Goal: Information Seeking & Learning: Learn about a topic

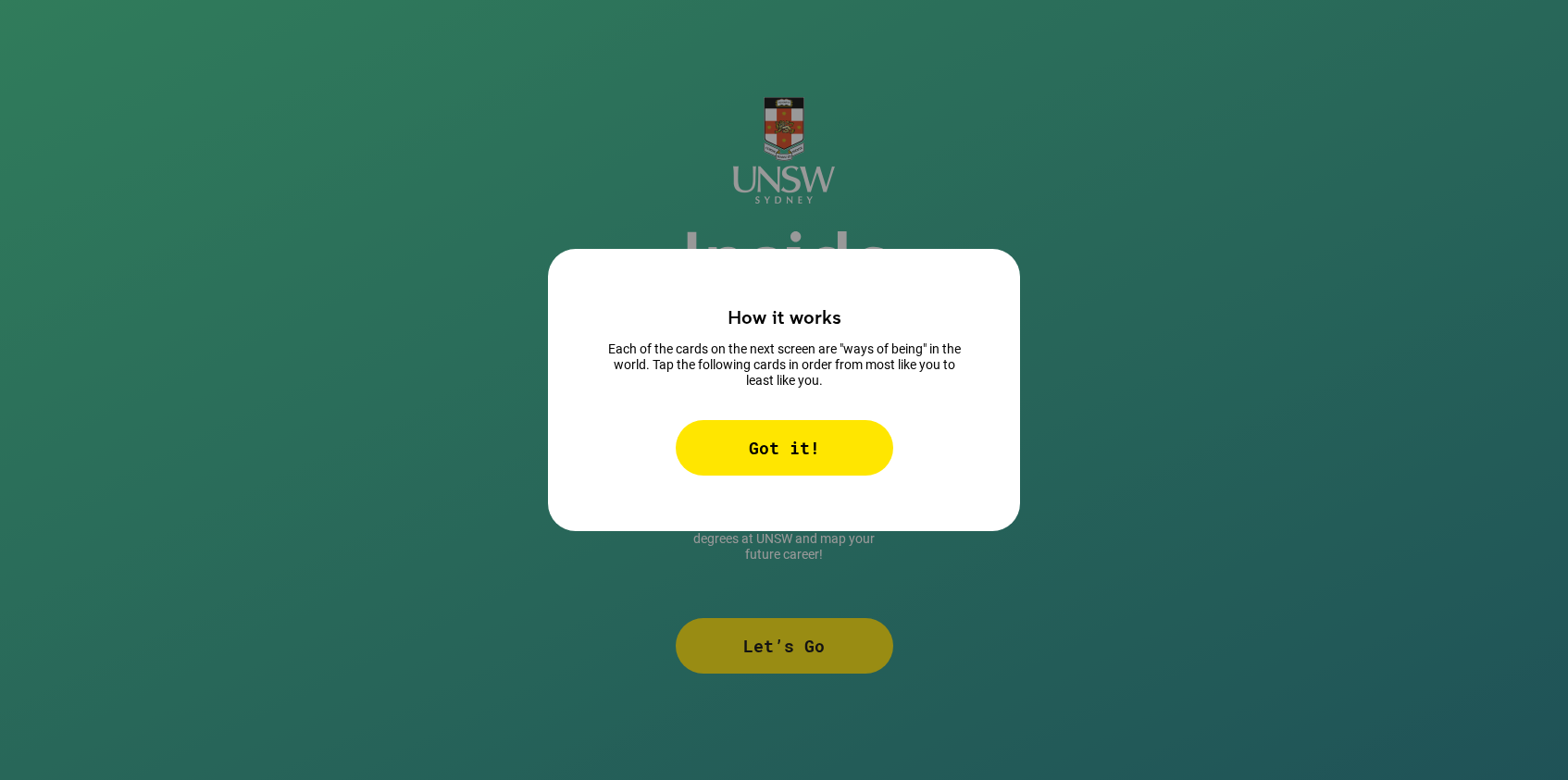
click at [770, 436] on div "Got it!" at bounding box center [784, 448] width 217 height 56
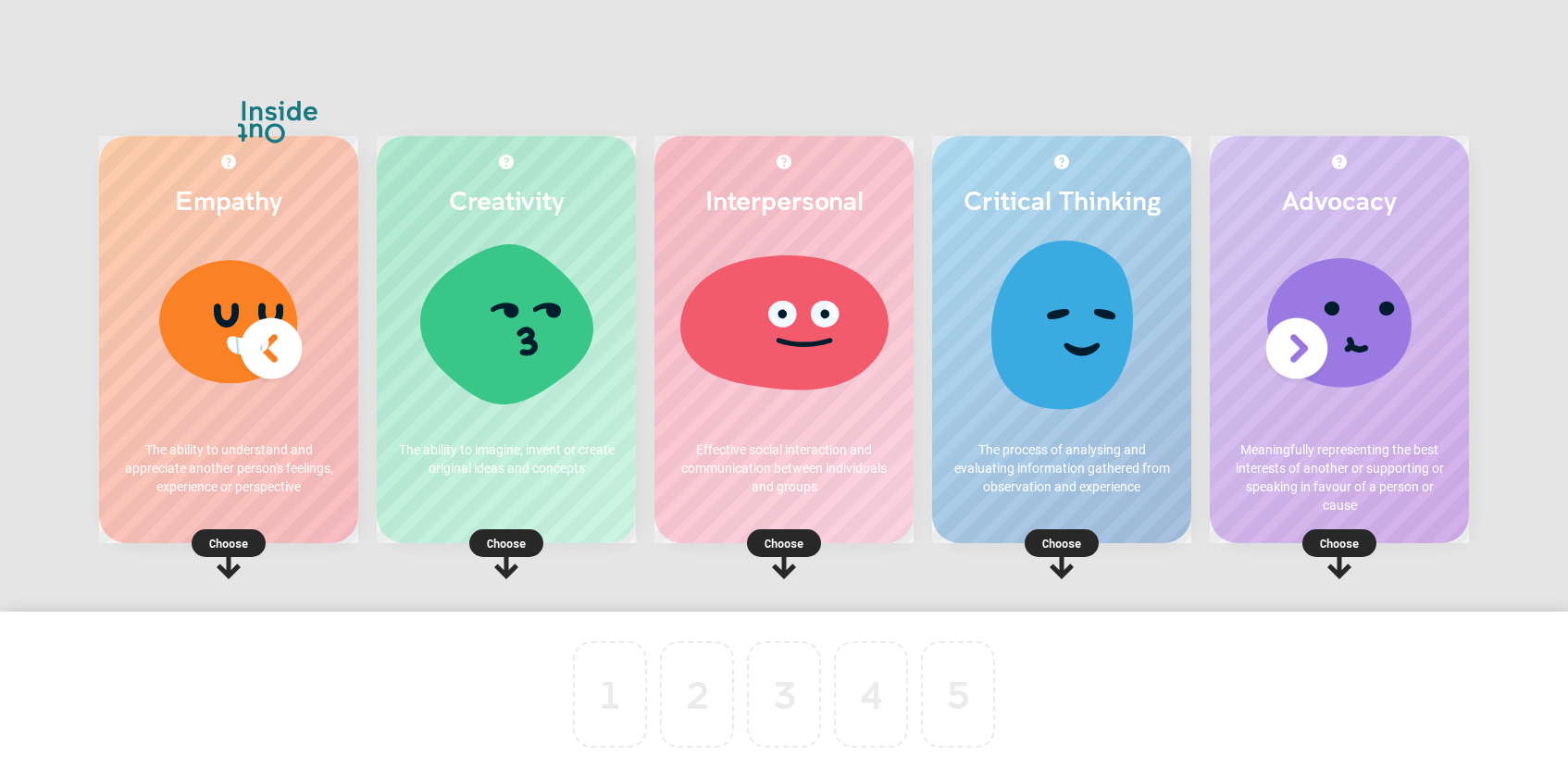
click at [277, 351] on img at bounding box center [271, 349] width 74 height 74
click at [235, 550] on p "Choose" at bounding box center [228, 543] width 259 height 19
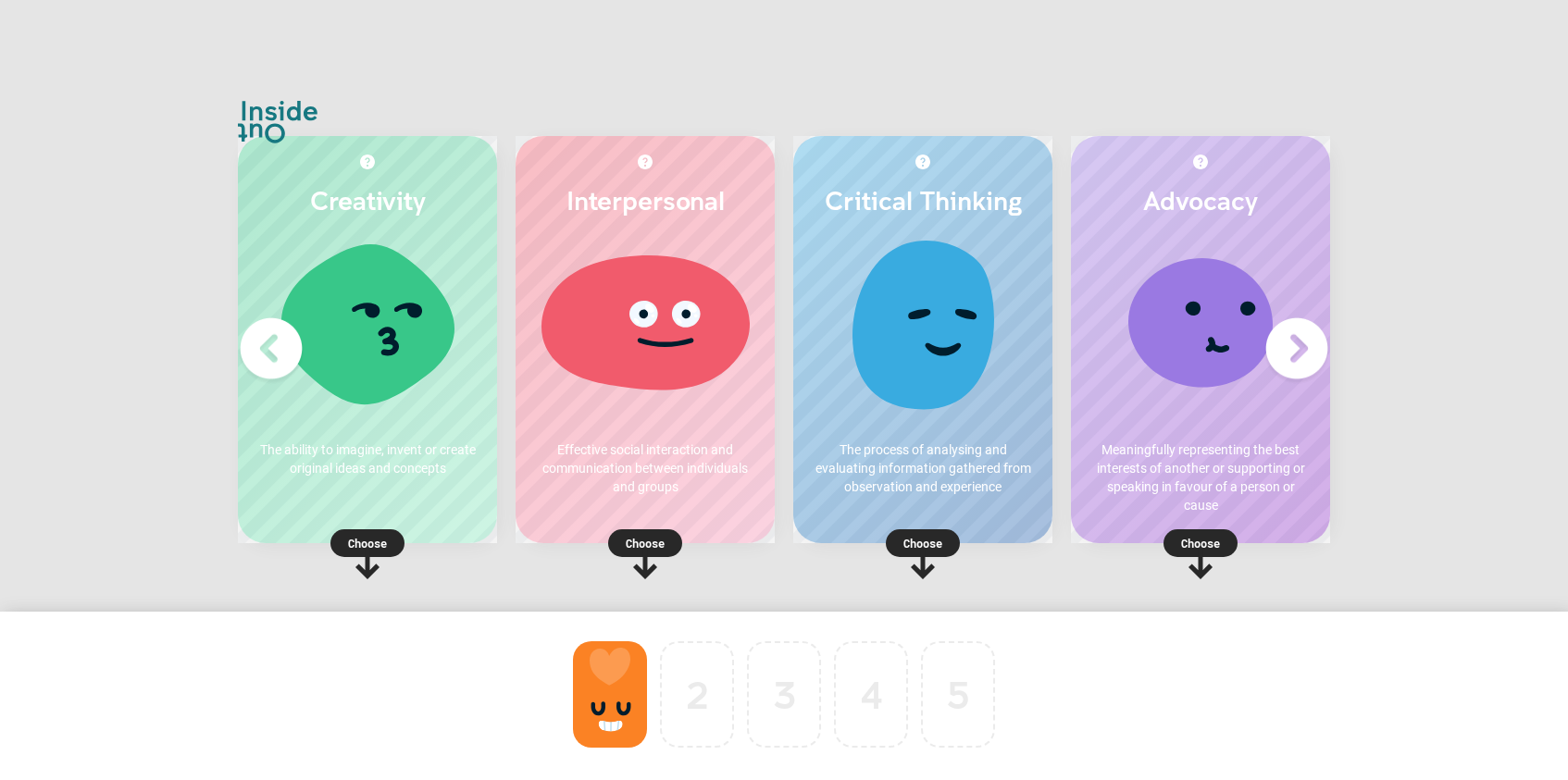
click at [1305, 349] on img at bounding box center [1297, 349] width 74 height 74
click at [531, 544] on p "Choose" at bounding box center [644, 543] width 259 height 19
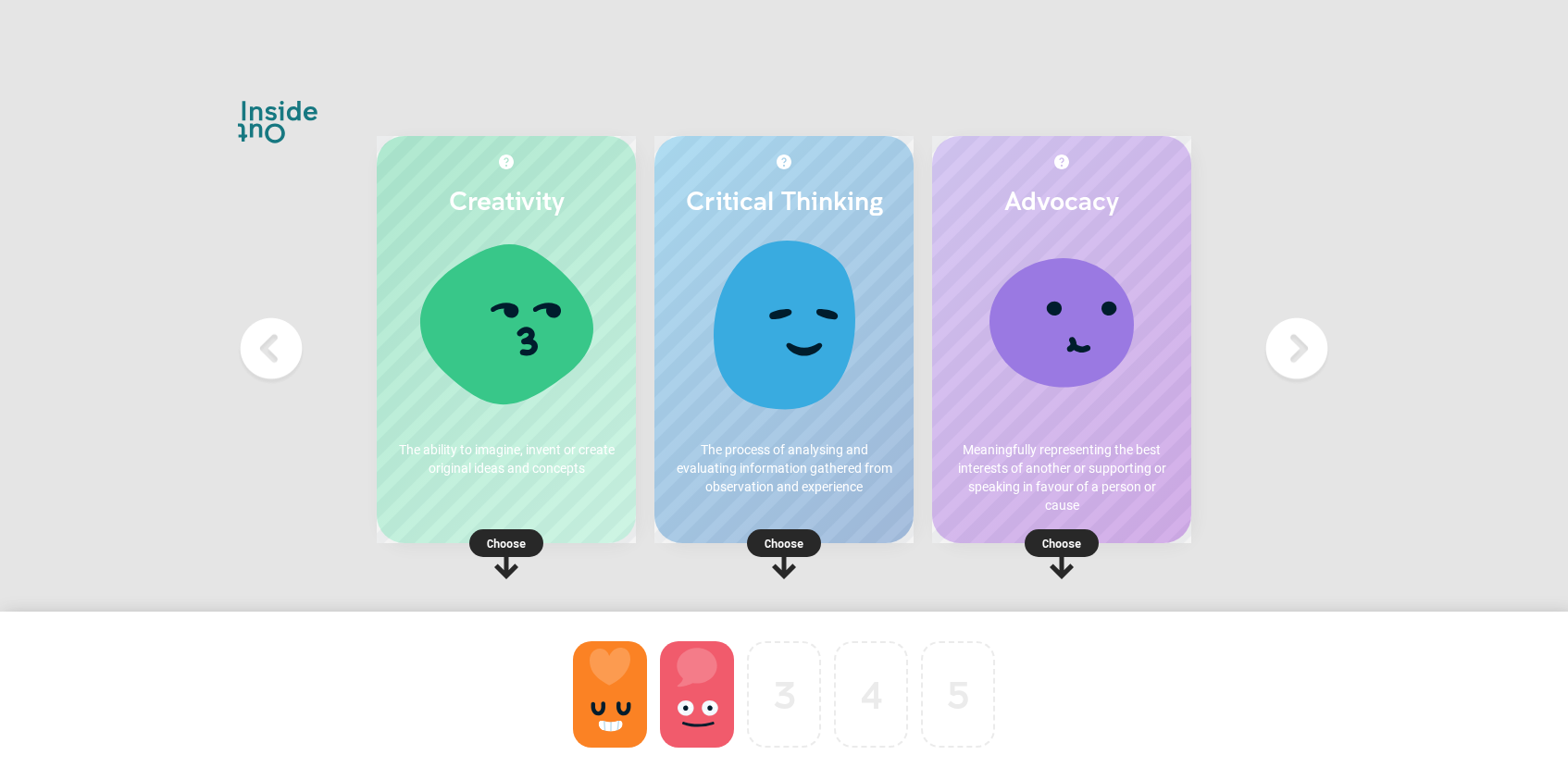
click at [1056, 544] on p "Choose" at bounding box center [1061, 543] width 259 height 19
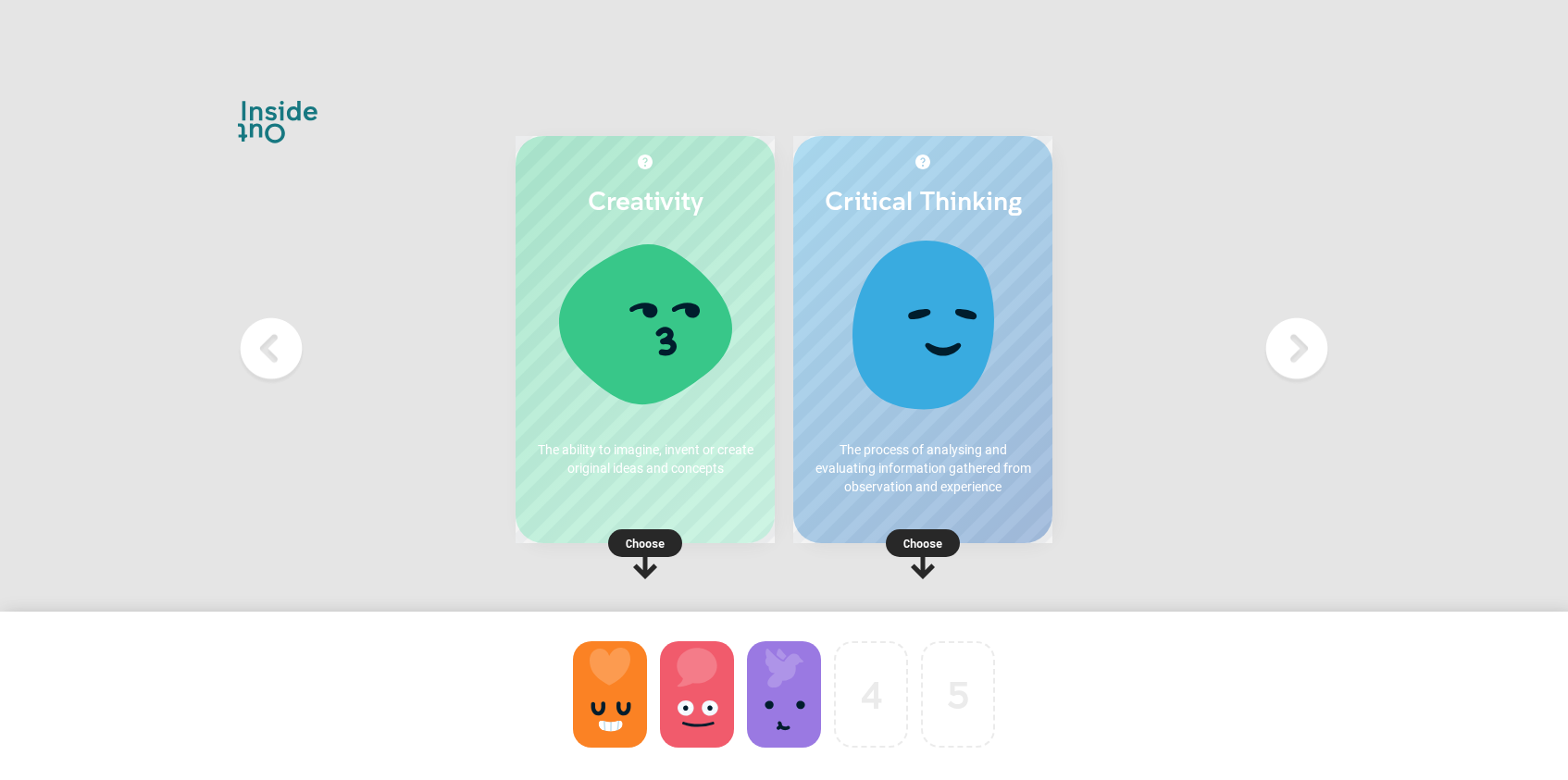
click at [919, 534] on p "Choose" at bounding box center [922, 543] width 259 height 19
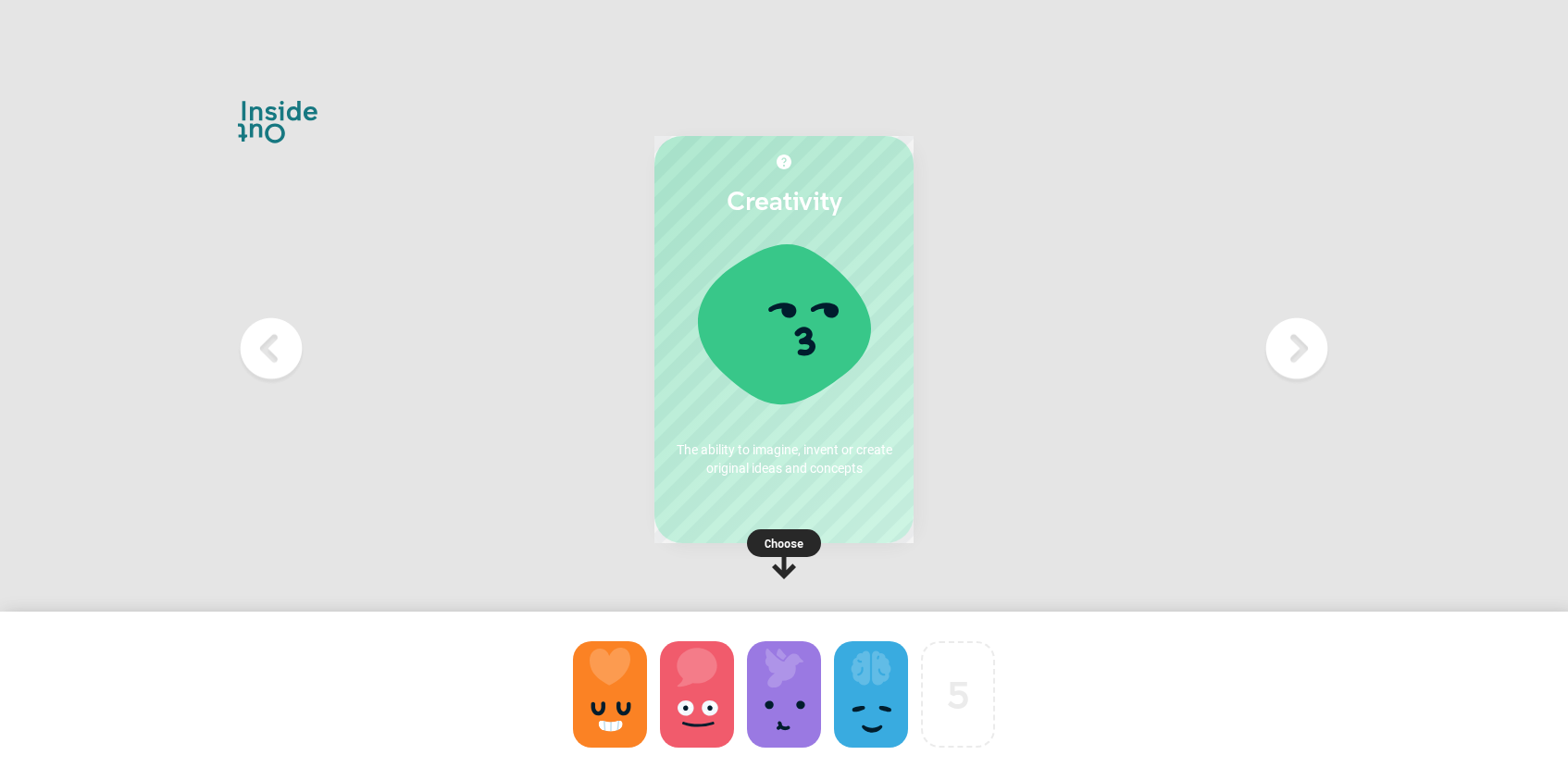
click at [773, 531] on rect at bounding box center [784, 543] width 74 height 28
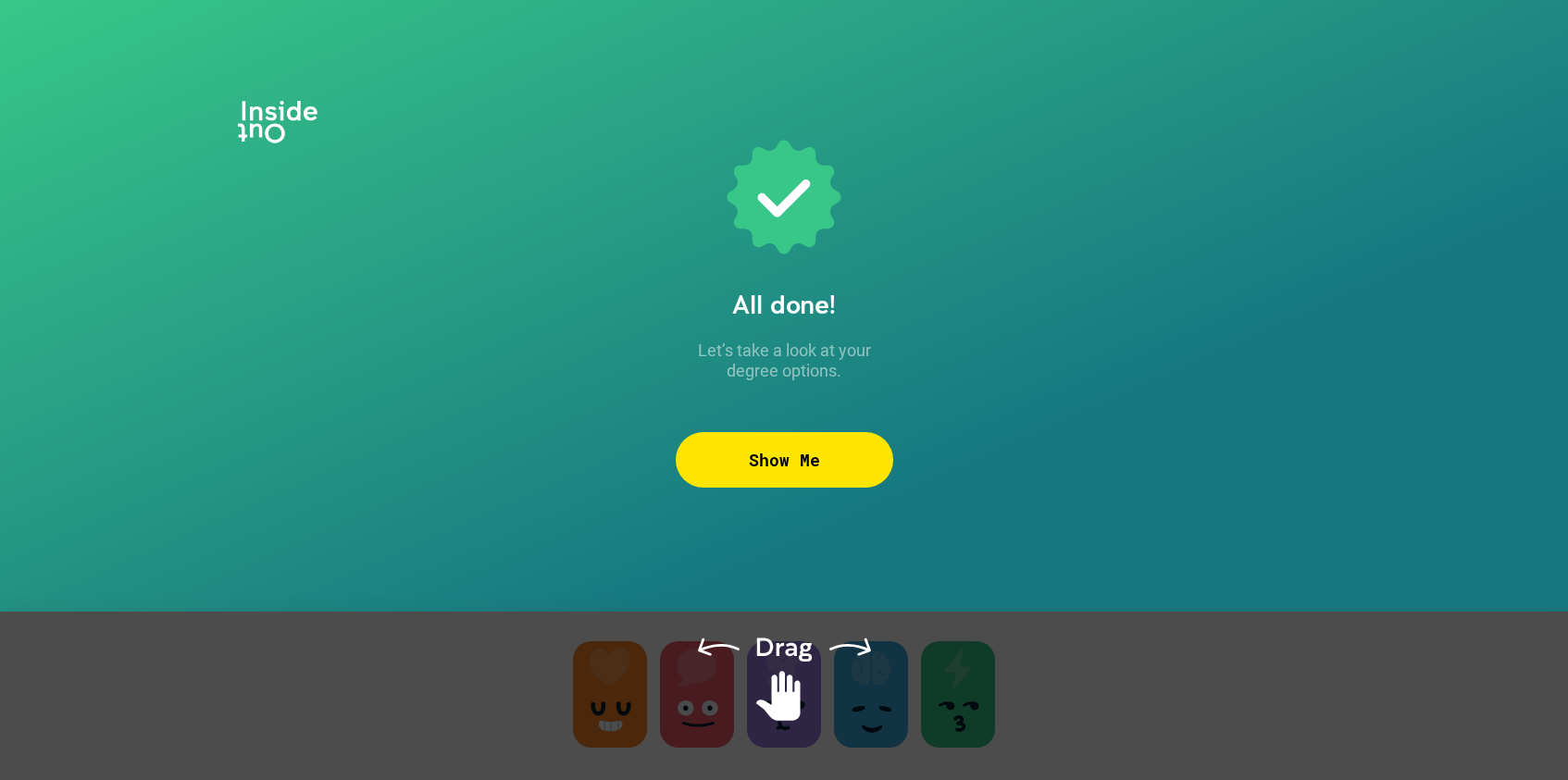
click at [799, 469] on div "Show Me" at bounding box center [784, 460] width 217 height 56
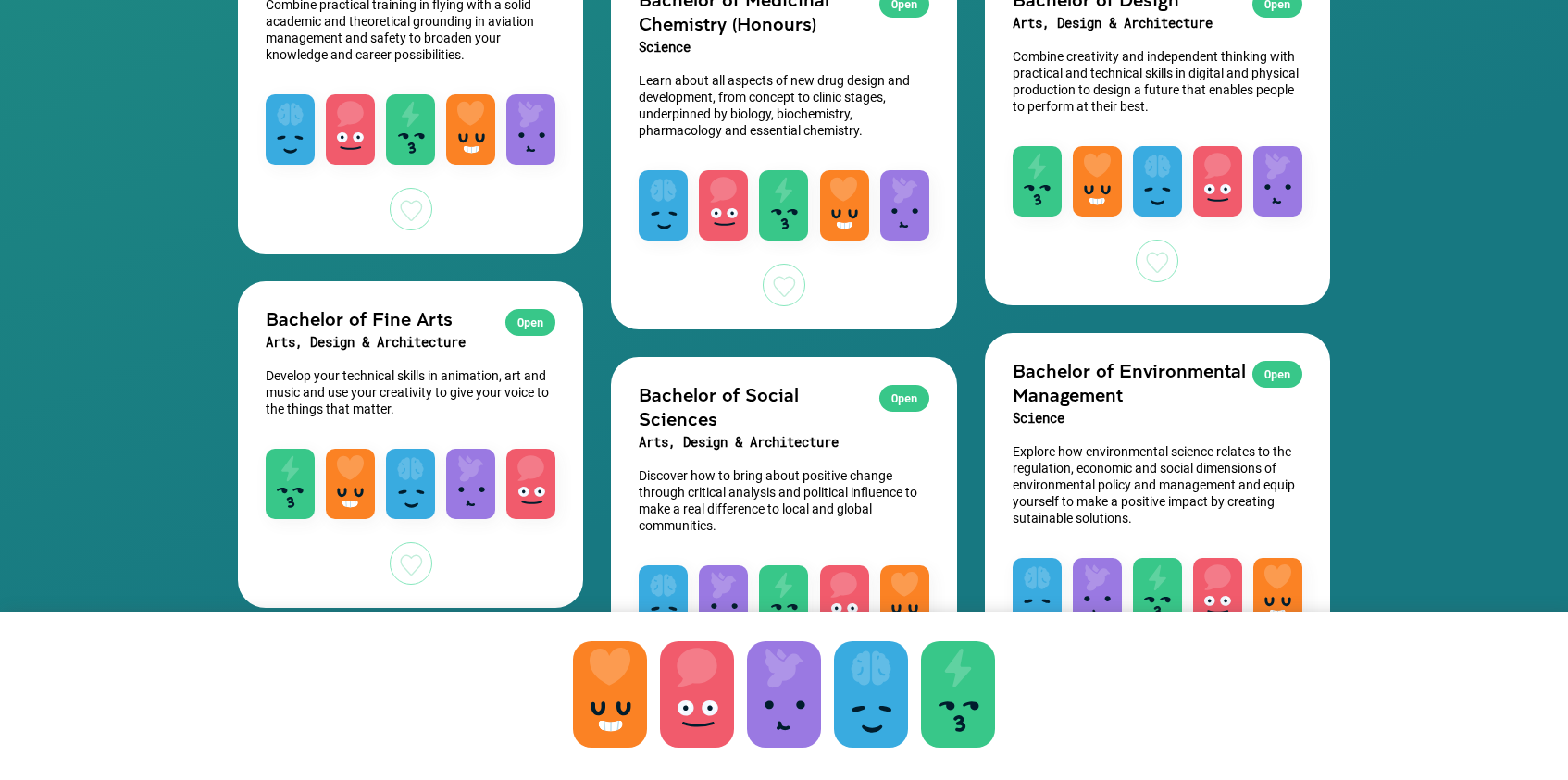
scroll to position [3698, 0]
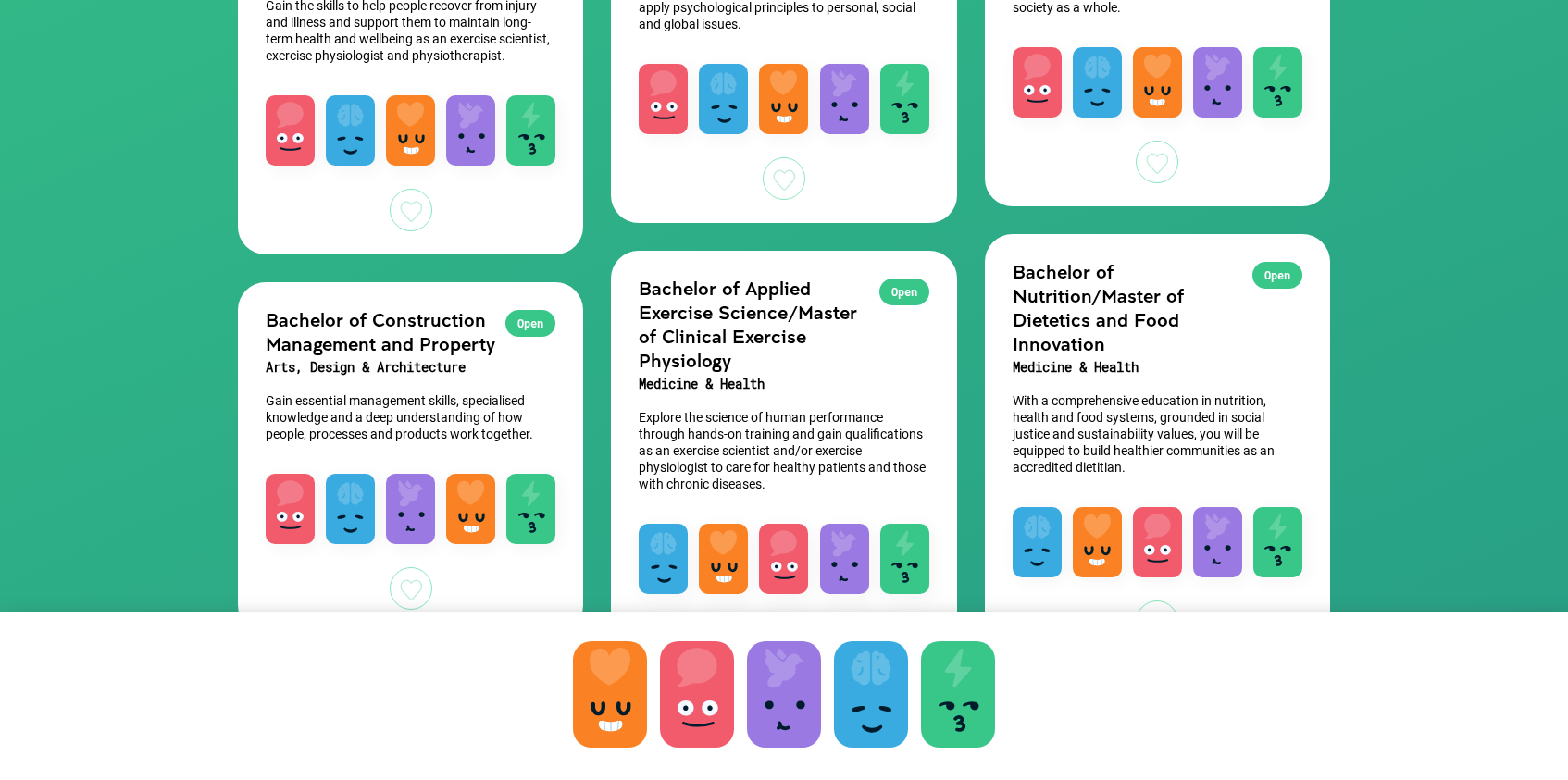
scroll to position [0, 0]
